Goal: Check status: Check status

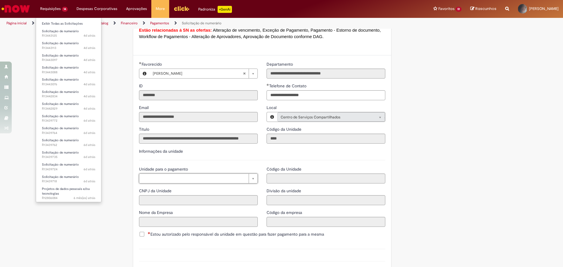
scroll to position [440, 0]
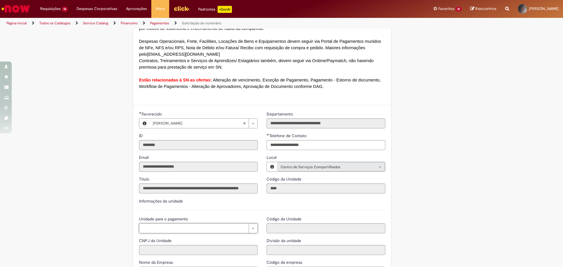
click at [18, 5] on img "Ir para a Homepage" at bounding box center [16, 9] width 30 height 12
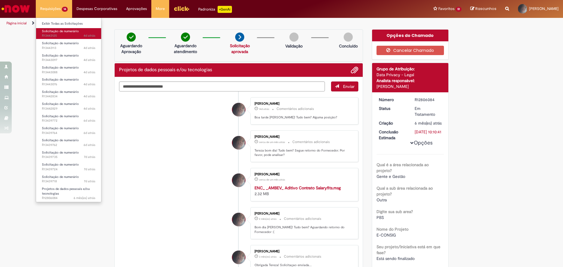
click at [61, 31] on span "Solicitação de numerário" at bounding box center [60, 31] width 37 height 4
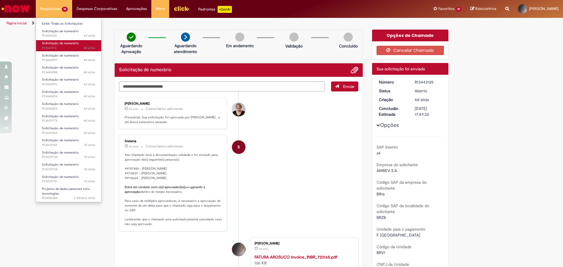
click at [58, 45] on span "Solicitação de numerário" at bounding box center [60, 43] width 37 height 4
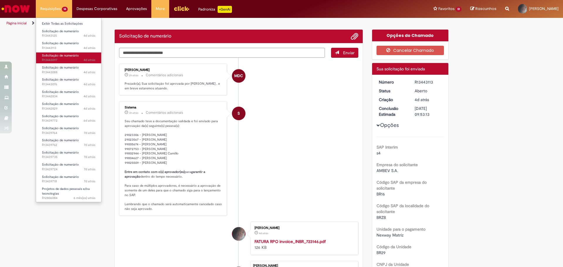
click at [51, 59] on span "4d atrás 4 dias atrás R13443097" at bounding box center [68, 60] width 53 height 5
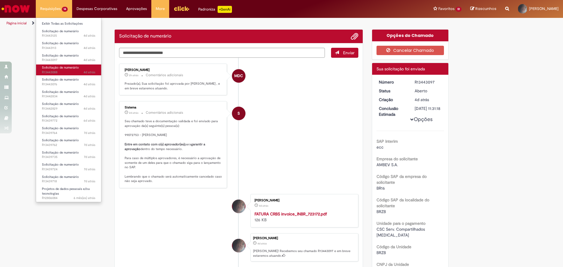
click at [48, 70] on span "4d atrás 4 dias atrás R13443088" at bounding box center [68, 72] width 53 height 5
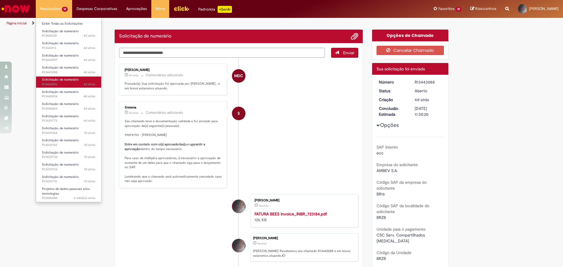
click at [48, 79] on span "Solicitação de numerário" at bounding box center [60, 79] width 37 height 4
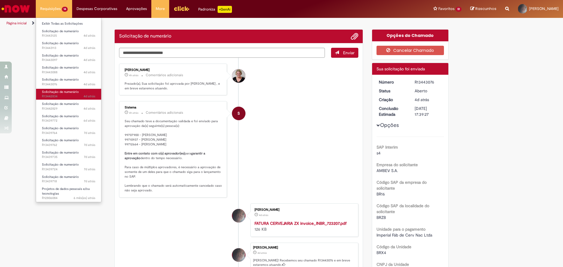
click at [49, 91] on span "Solicitação de numerário" at bounding box center [60, 92] width 37 height 4
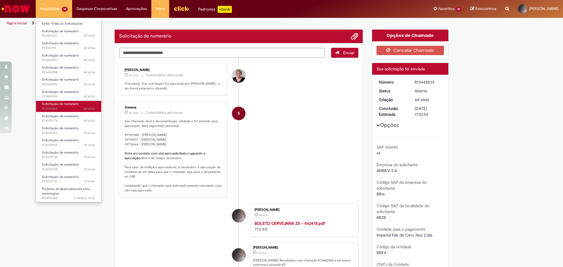
click at [50, 104] on span "Solicitação de numerário" at bounding box center [60, 104] width 37 height 4
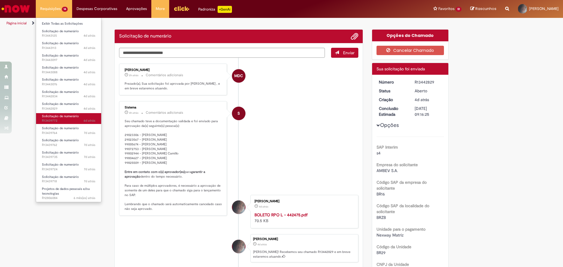
click at [50, 117] on span "Solicitação de numerário" at bounding box center [60, 116] width 37 height 4
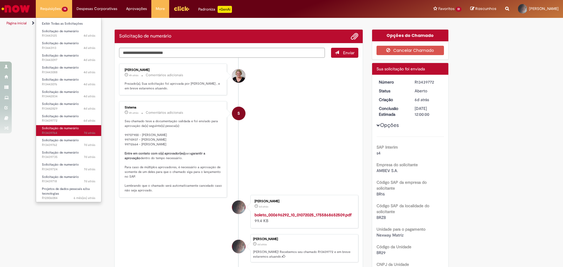
click at [49, 128] on span "Solicitação de numerário" at bounding box center [60, 128] width 37 height 4
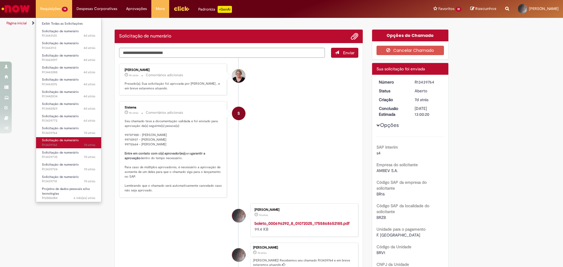
click at [48, 140] on span "Solicitação de numerário" at bounding box center [60, 140] width 37 height 4
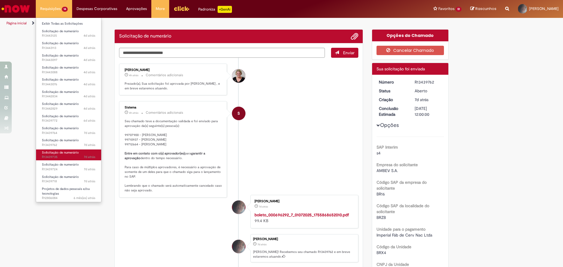
click at [55, 153] on span "Solicitação de numerário" at bounding box center [60, 152] width 37 height 4
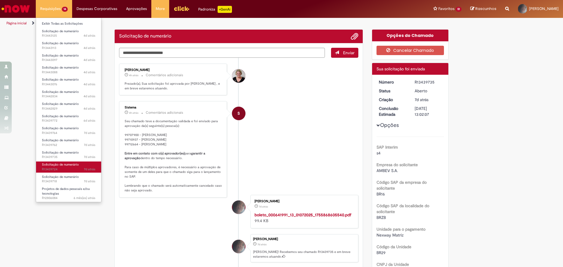
click at [55, 162] on link "Solicitação de numerário 7d atrás 7 dias atrás R13439724" at bounding box center [68, 166] width 65 height 11
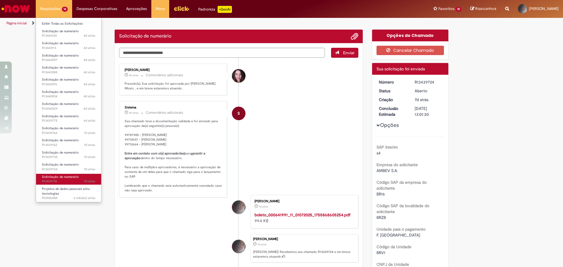
click at [62, 176] on span "Solicitação de numerário" at bounding box center [60, 177] width 37 height 4
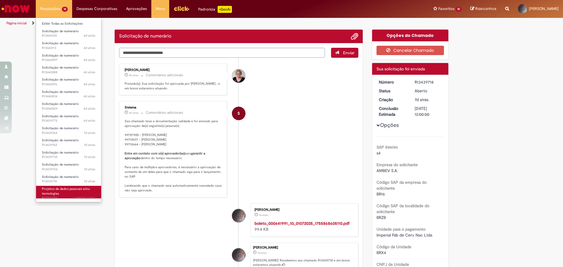
click at [63, 189] on span "Projetos de dados pessoais e/ou tecnologias" at bounding box center [66, 191] width 48 height 9
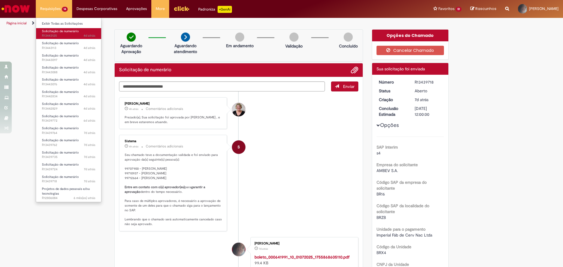
click at [56, 32] on span "Solicitação de numerário" at bounding box center [60, 31] width 37 height 4
